Goal: Transaction & Acquisition: Purchase product/service

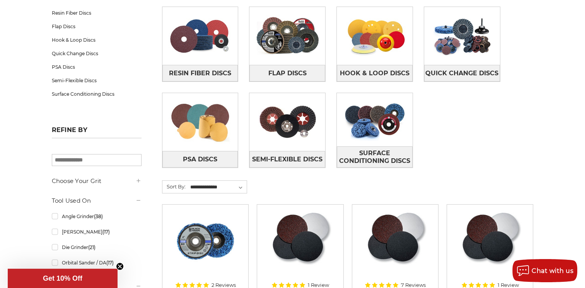
scroll to position [155, 0]
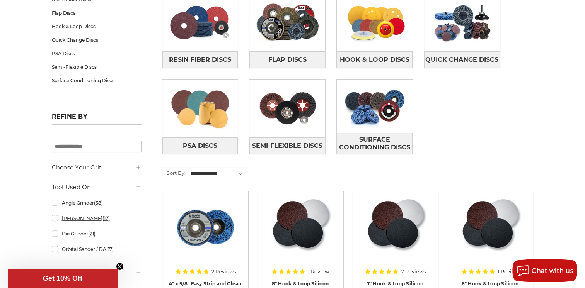
click at [63, 218] on link "Bench Sander (17)" at bounding box center [97, 219] width 90 height 14
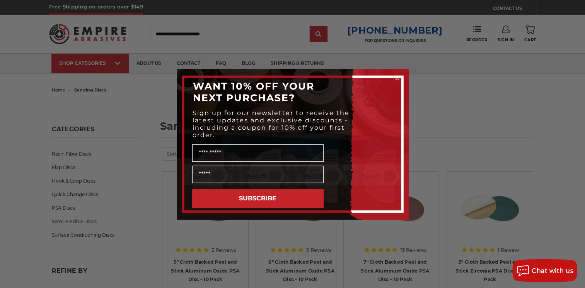
click at [398, 76] on circle "Close dialog" at bounding box center [396, 78] width 7 height 7
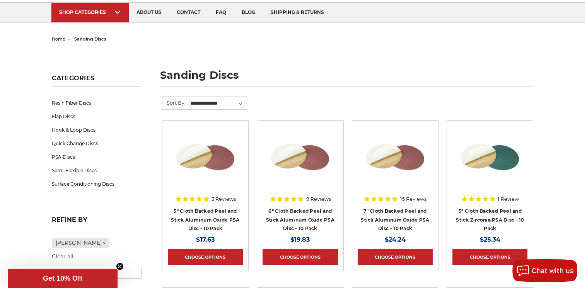
scroll to position [116, 0]
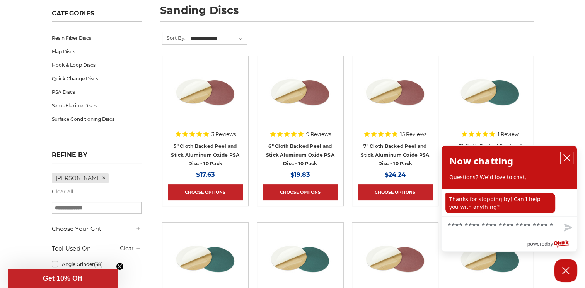
click at [569, 159] on icon "close chatbox" at bounding box center [567, 158] width 8 height 8
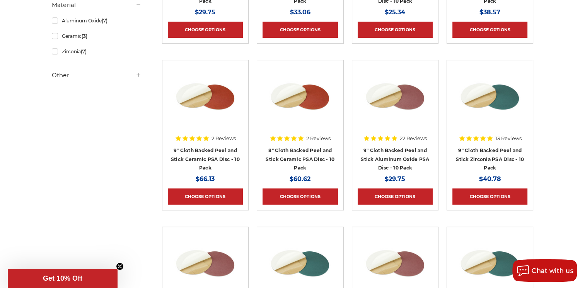
scroll to position [464, 0]
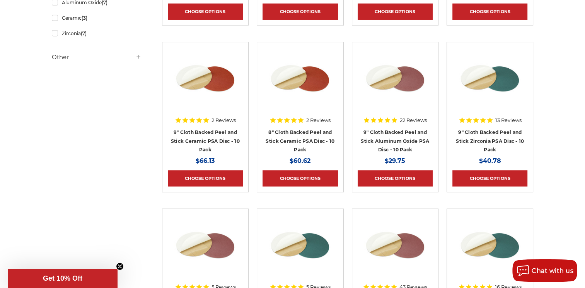
click at [306, 143] on h4 "8" Cloth Backed Peel and Stick Ceramic PSA Disc - 10 Pack" at bounding box center [299, 141] width 75 height 26
click at [308, 140] on link "8" Cloth Backed Peel and Stick Ceramic PSA Disc - 10 Pack" at bounding box center [300, 140] width 69 height 23
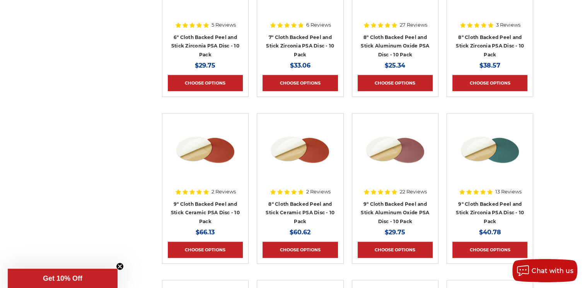
scroll to position [580, 0]
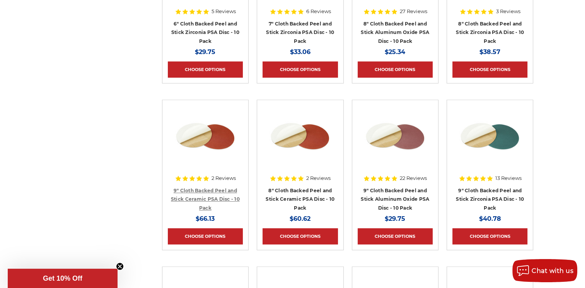
click at [222, 196] on link "9" Cloth Backed Peel and Stick Ceramic PSA Disc - 10 Pack" at bounding box center [205, 199] width 69 height 23
